Goal: Information Seeking & Learning: Learn about a topic

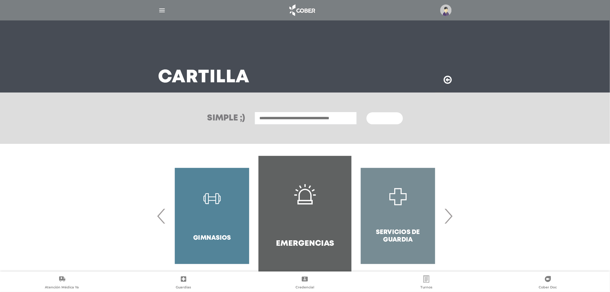
click at [446, 18] on nav at bounding box center [305, 10] width 610 height 20
click at [446, 13] on img at bounding box center [445, 10] width 11 height 11
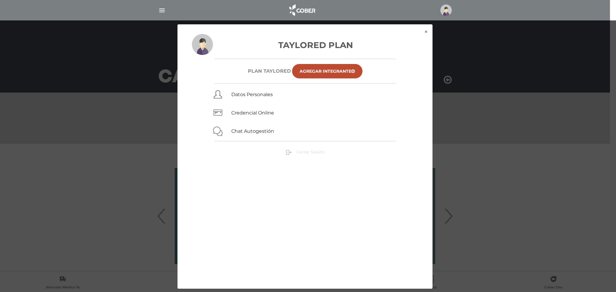
click at [295, 152] on link "Cerrar Sesión" at bounding box center [305, 151] width 39 height 5
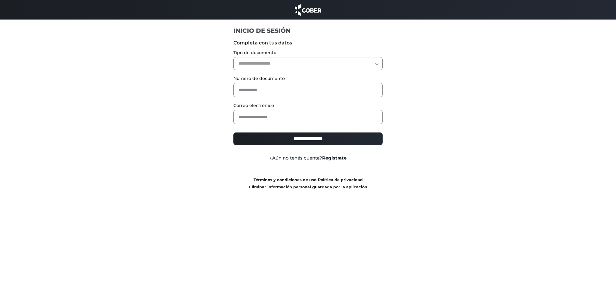
drag, startPoint x: 290, startPoint y: 60, endPoint x: 287, endPoint y: 63, distance: 4.3
click at [289, 59] on select "**********" at bounding box center [308, 63] width 150 height 13
select select "***"
click at [233, 57] on select "**********" at bounding box center [308, 63] width 150 height 13
click at [268, 86] on input "text" at bounding box center [308, 90] width 150 height 14
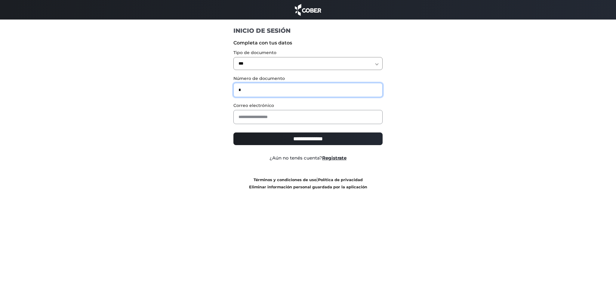
type input "*"
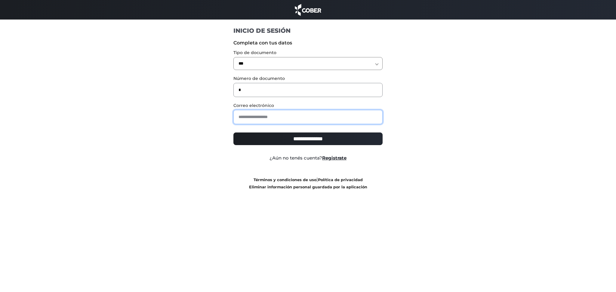
click at [256, 115] on input "email" at bounding box center [308, 117] width 150 height 14
type input "*"
type input "**********"
click at [288, 141] on input "**********" at bounding box center [308, 139] width 150 height 13
type input "**********"
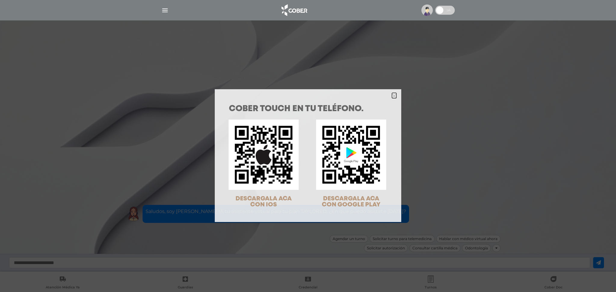
click at [392, 93] on icon "Close" at bounding box center [394, 95] width 5 height 7
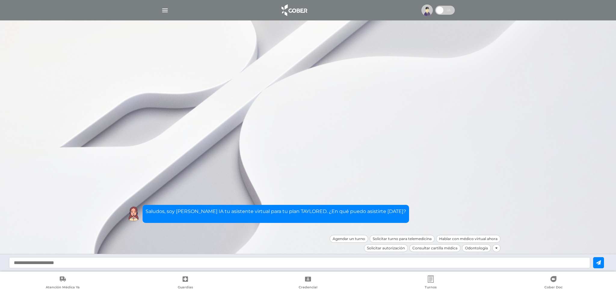
click at [166, 12] on img "button" at bounding box center [165, 11] width 8 height 8
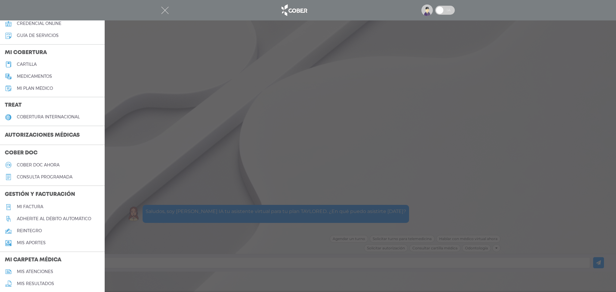
scroll to position [11, 0]
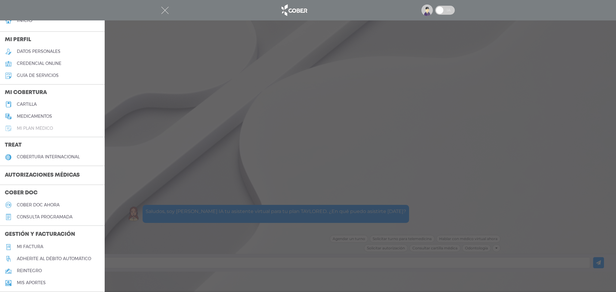
click at [49, 128] on h5 "Mi plan médico" at bounding box center [35, 128] width 36 height 5
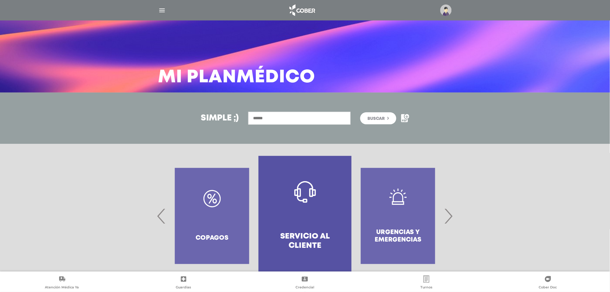
scroll to position [16, 0]
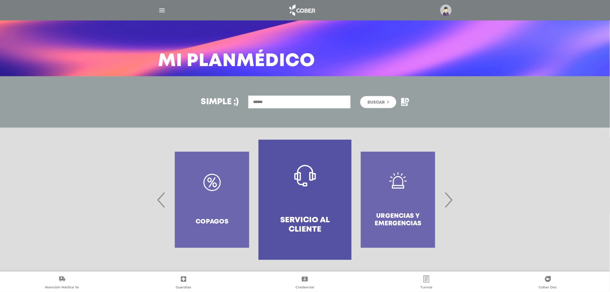
click at [459, 205] on div at bounding box center [305, 200] width 308 height 120
click at [450, 199] on span "›" at bounding box center [449, 200] width 12 height 32
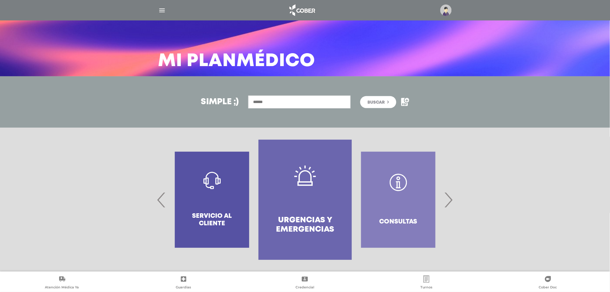
click at [450, 199] on span "›" at bounding box center [449, 200] width 12 height 32
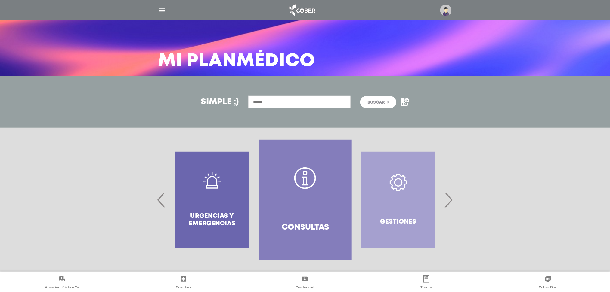
click at [450, 198] on span "›" at bounding box center [449, 200] width 12 height 32
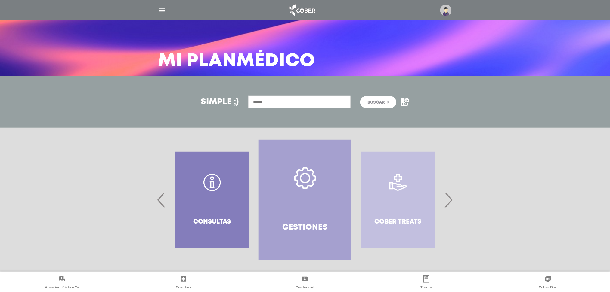
click at [450, 198] on span "›" at bounding box center [449, 200] width 12 height 32
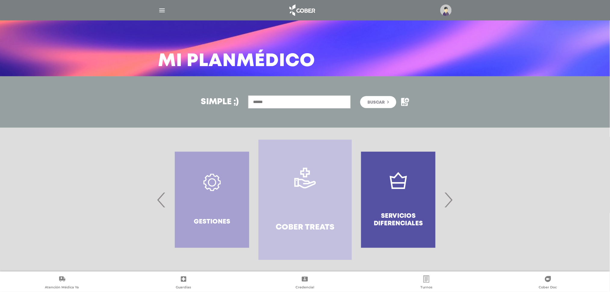
click at [450, 198] on span "›" at bounding box center [449, 200] width 12 height 32
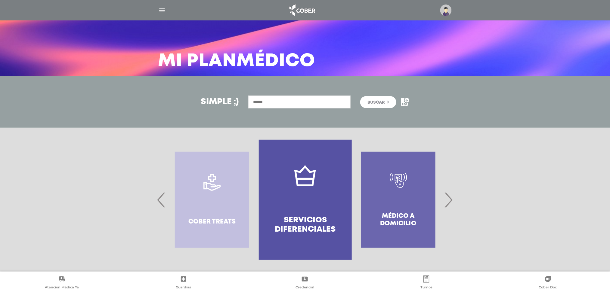
click at [450, 198] on span "›" at bounding box center [449, 200] width 12 height 32
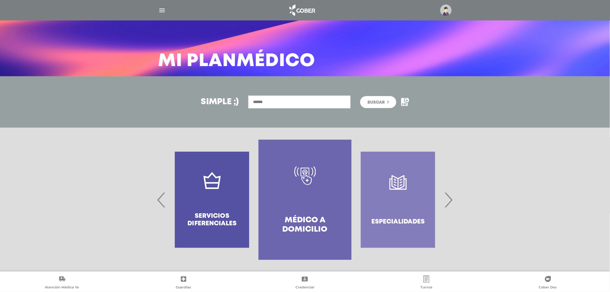
click at [450, 198] on span "›" at bounding box center [449, 200] width 12 height 32
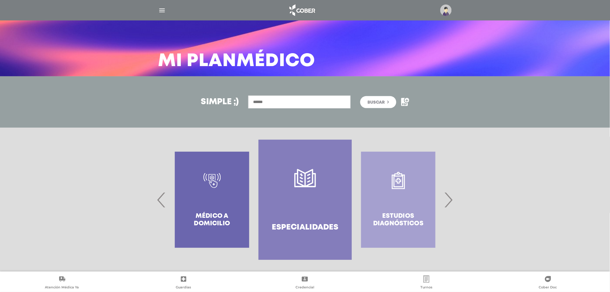
click at [450, 198] on span "›" at bounding box center [449, 200] width 12 height 32
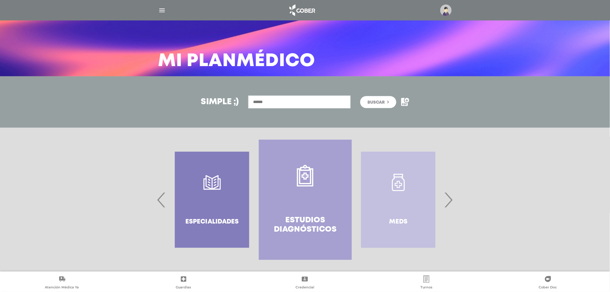
click at [450, 198] on span "›" at bounding box center [449, 200] width 12 height 32
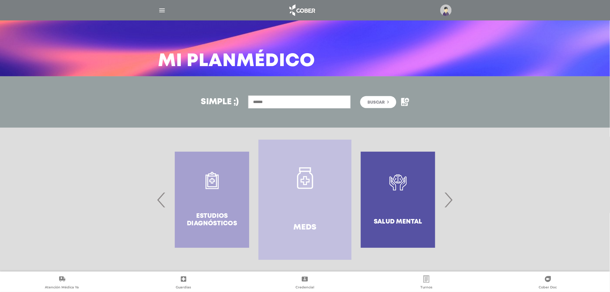
click at [451, 199] on span "›" at bounding box center [449, 200] width 12 height 32
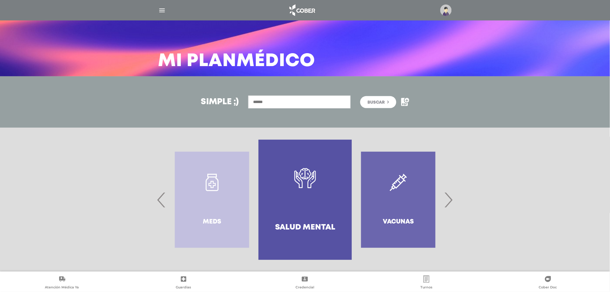
click at [450, 199] on span "›" at bounding box center [449, 200] width 12 height 32
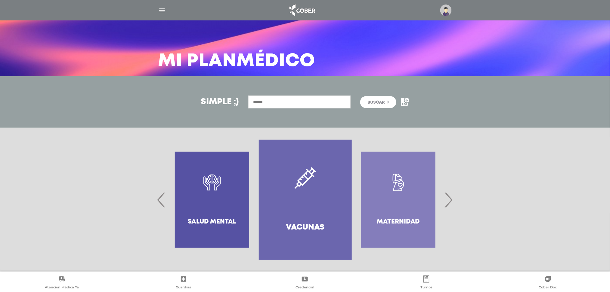
click at [450, 199] on span "›" at bounding box center [449, 200] width 12 height 32
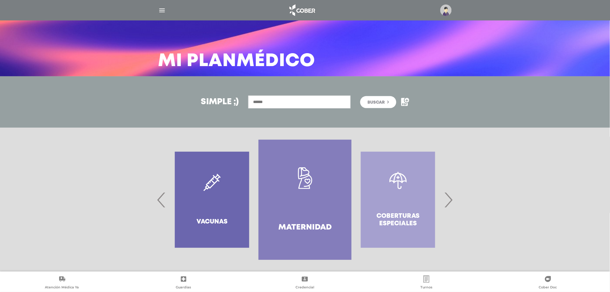
click at [450, 199] on span "›" at bounding box center [449, 200] width 12 height 32
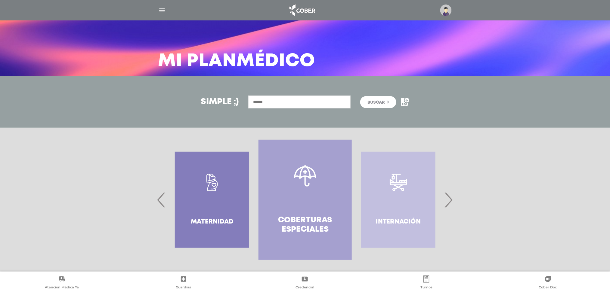
click at [450, 199] on span "›" at bounding box center [449, 200] width 12 height 32
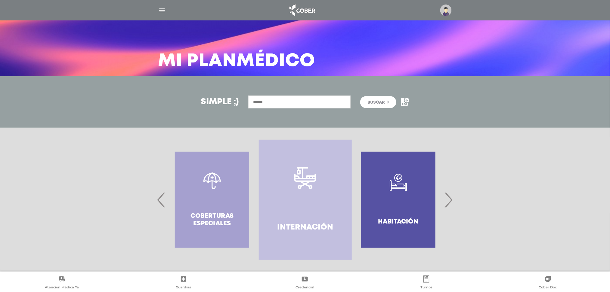
click at [450, 199] on span "›" at bounding box center [449, 200] width 12 height 32
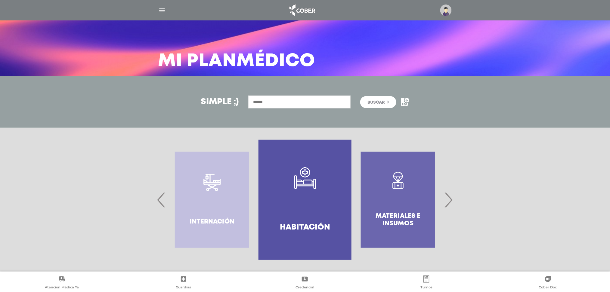
click at [450, 199] on span "›" at bounding box center [449, 200] width 12 height 32
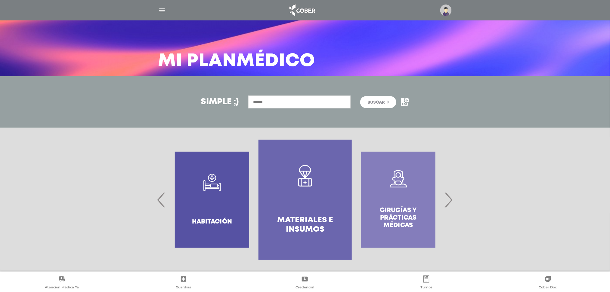
click at [450, 199] on span "›" at bounding box center [449, 200] width 12 height 32
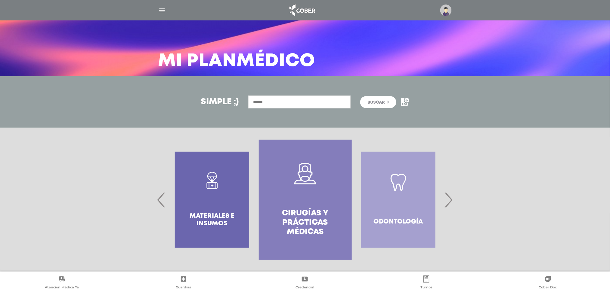
click at [450, 204] on span "›" at bounding box center [449, 200] width 12 height 32
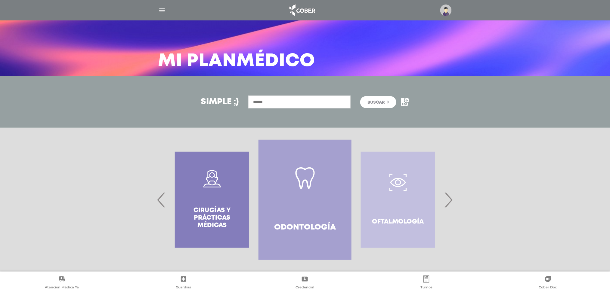
click at [450, 204] on span "›" at bounding box center [449, 200] width 12 height 32
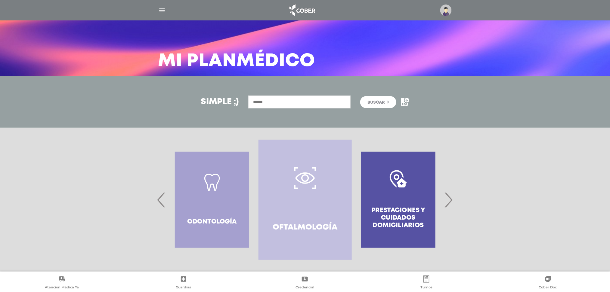
click at [450, 204] on span "›" at bounding box center [449, 200] width 12 height 32
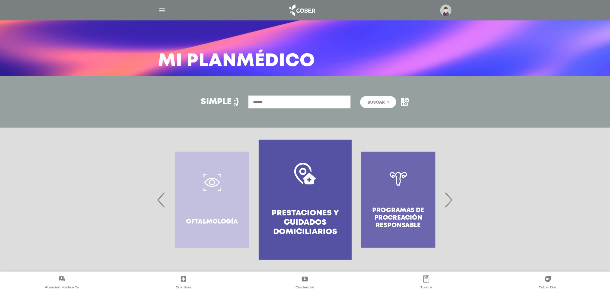
click at [450, 204] on span "›" at bounding box center [449, 200] width 12 height 32
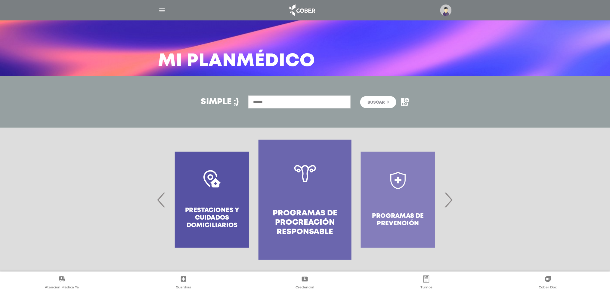
click at [450, 204] on span "›" at bounding box center [449, 200] width 12 height 32
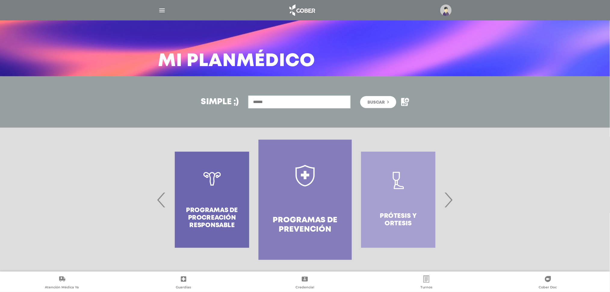
click at [450, 204] on span "›" at bounding box center [449, 200] width 12 height 32
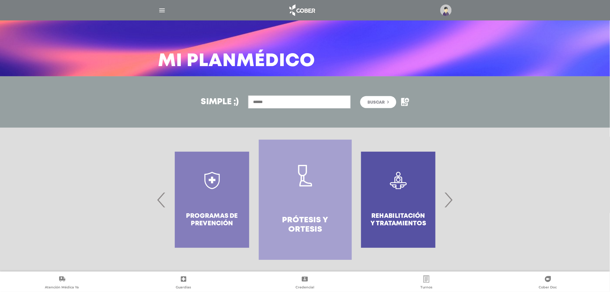
click at [450, 204] on span "›" at bounding box center [449, 200] width 12 height 32
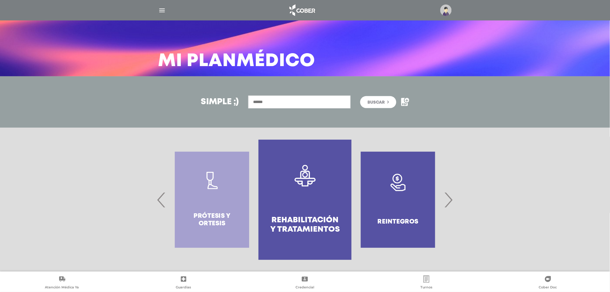
click at [450, 204] on span "›" at bounding box center [449, 200] width 12 height 32
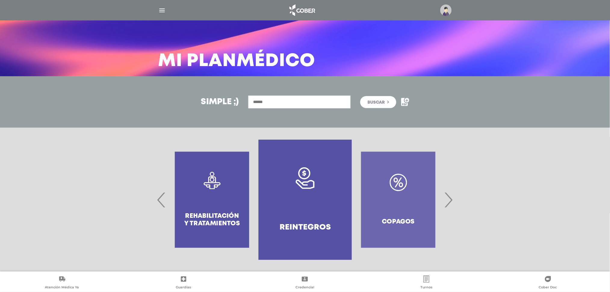
click at [450, 204] on span "›" at bounding box center [449, 200] width 12 height 32
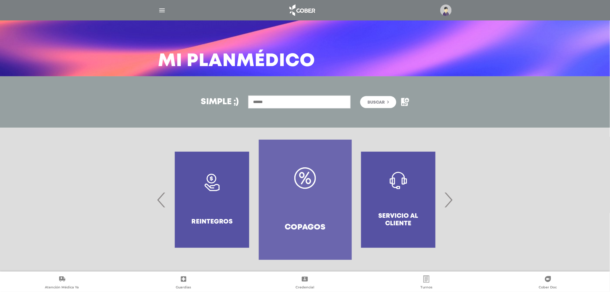
click at [165, 202] on span "‹" at bounding box center [162, 200] width 12 height 32
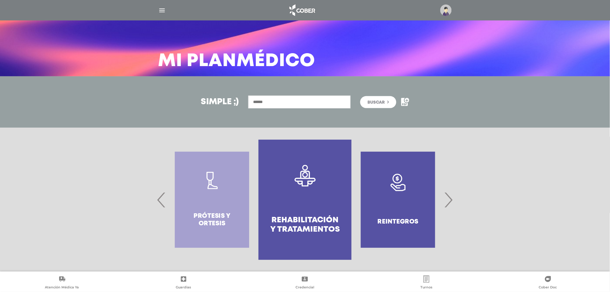
click at [165, 202] on span "‹" at bounding box center [162, 200] width 12 height 32
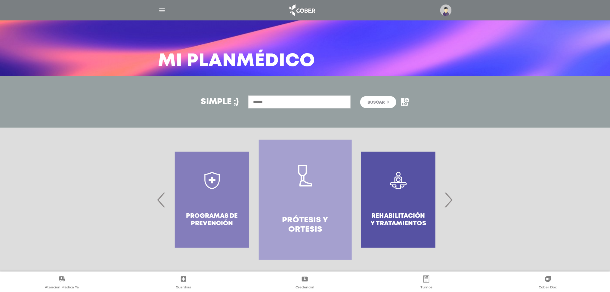
click at [165, 202] on span "‹" at bounding box center [162, 200] width 12 height 32
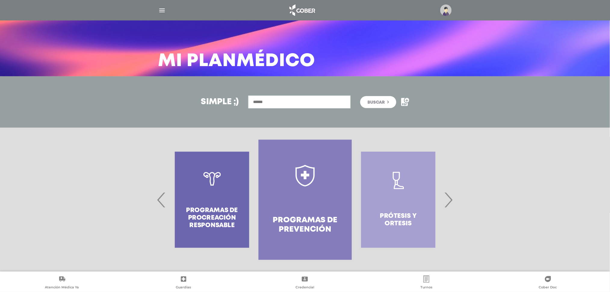
click at [165, 202] on span "‹" at bounding box center [162, 200] width 12 height 32
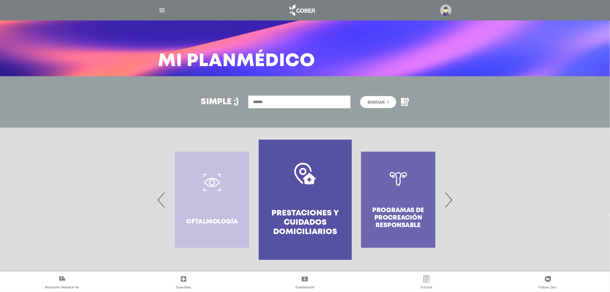
click at [165, 202] on span "‹" at bounding box center [162, 200] width 12 height 32
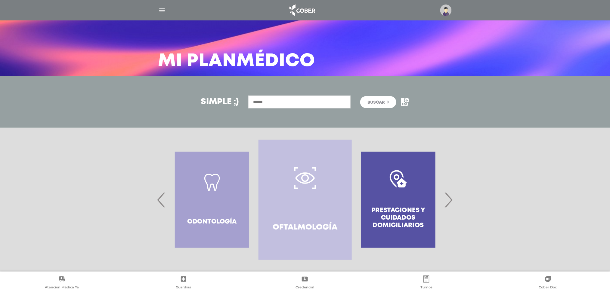
click at [165, 202] on span "‹" at bounding box center [162, 200] width 12 height 32
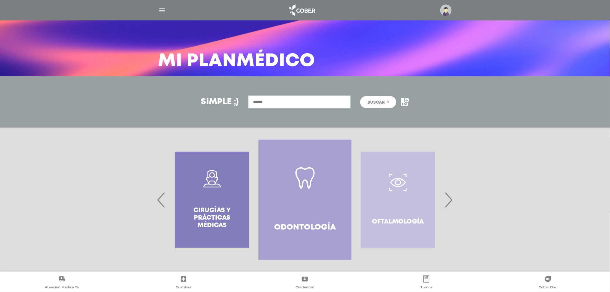
click at [165, 202] on span "‹" at bounding box center [162, 200] width 12 height 32
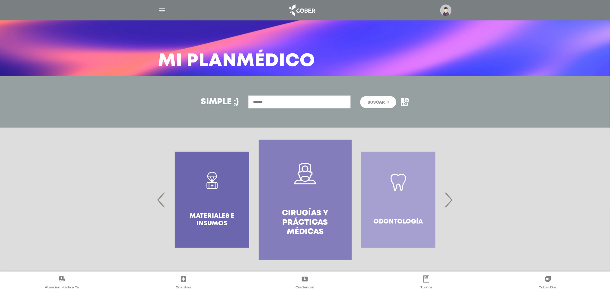
click at [288, 191] on link "Cirugías y Prácticas Médicas" at bounding box center [305, 200] width 93 height 120
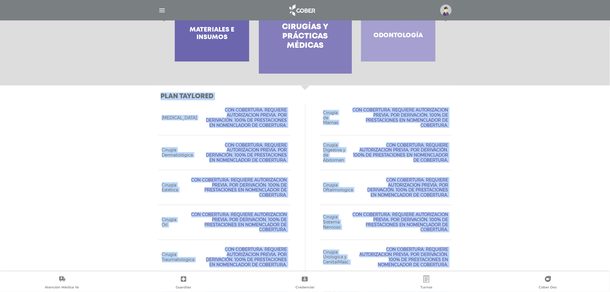
scroll to position [269, 0]
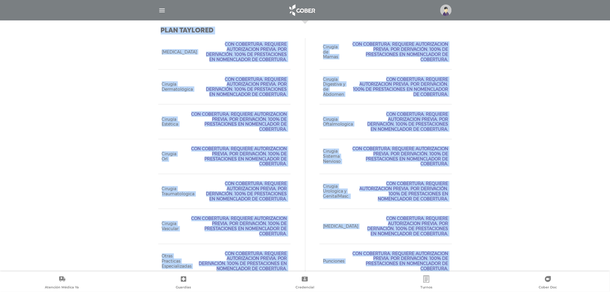
click at [288, 191] on div "Cirugia Traumatologica Con Cobertura. Requiere Autorizacion Previa. Por Derivac…" at bounding box center [224, 191] width 132 height 35
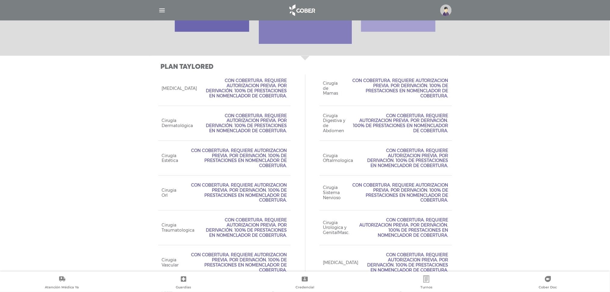
scroll to position [283, 0]
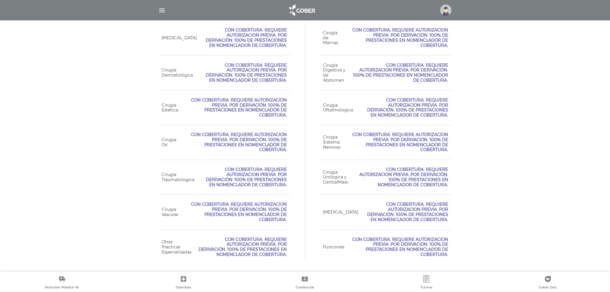
click at [426, 171] on span "Con Cobertura. Requiere Autorizacion Previa. Por Derivación. 100% de prestacion…" at bounding box center [402, 178] width 91 height 20
